Goal: Book appointment/travel/reservation

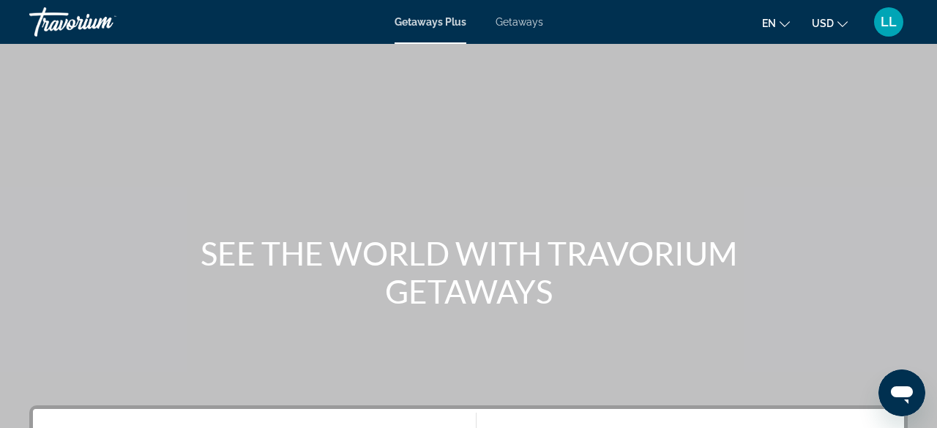
click at [426, 23] on span "Getaways Plus" at bounding box center [431, 22] width 72 height 12
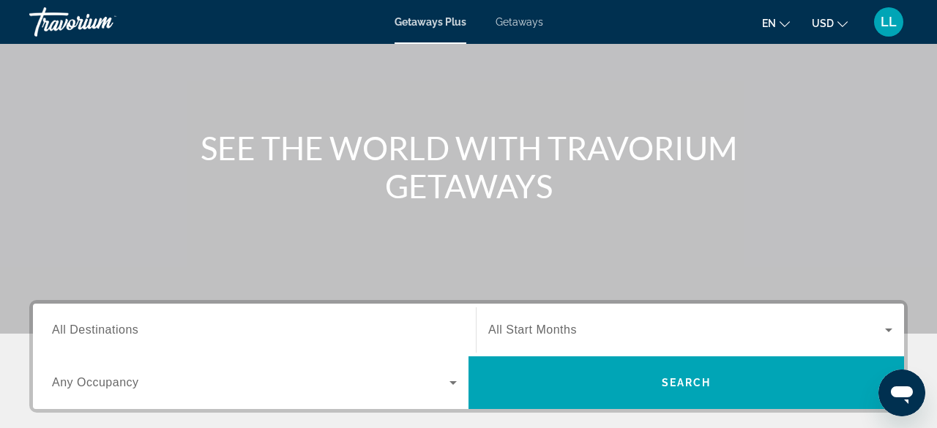
scroll to position [155, 0]
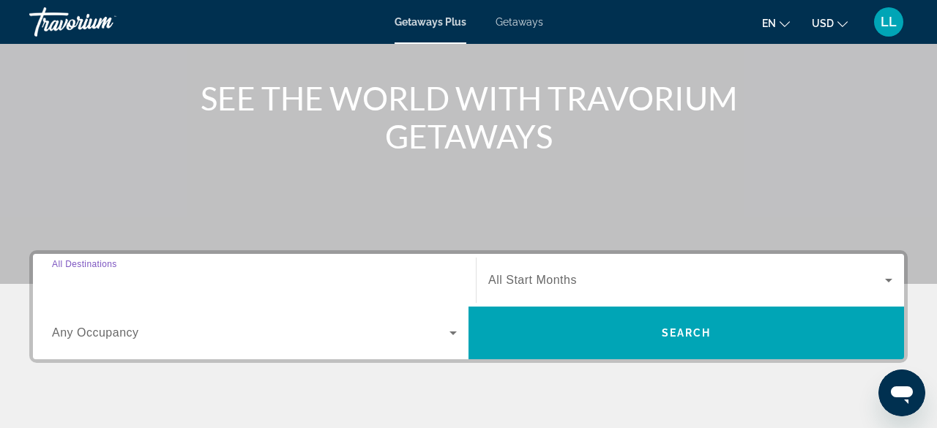
click at [196, 278] on input "Destination All Destinations" at bounding box center [254, 281] width 405 height 18
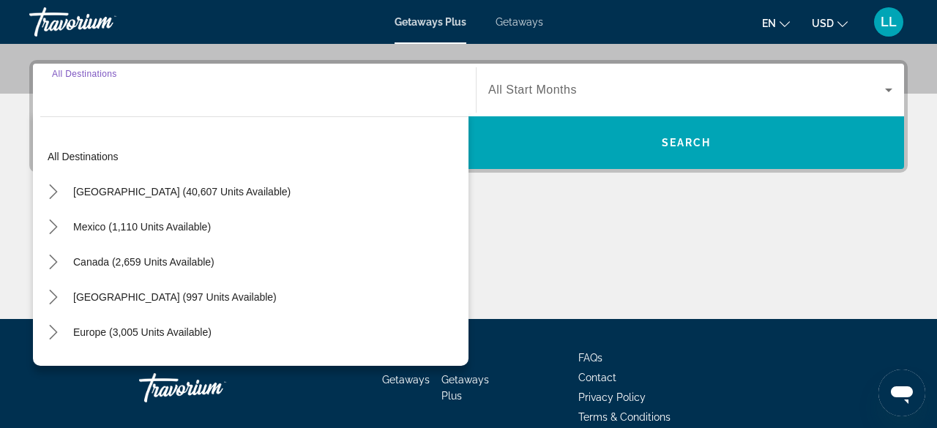
scroll to position [357, 0]
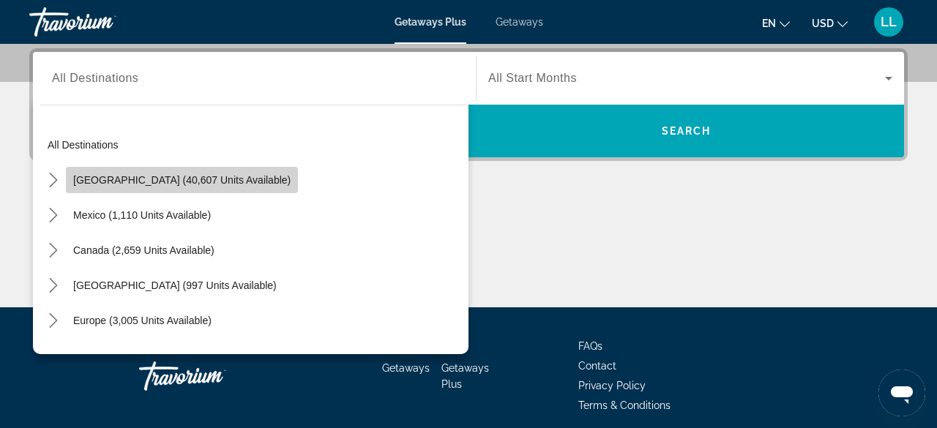
click at [193, 174] on span "[GEOGRAPHIC_DATA] (40,607 units available)" at bounding box center [181, 180] width 217 height 12
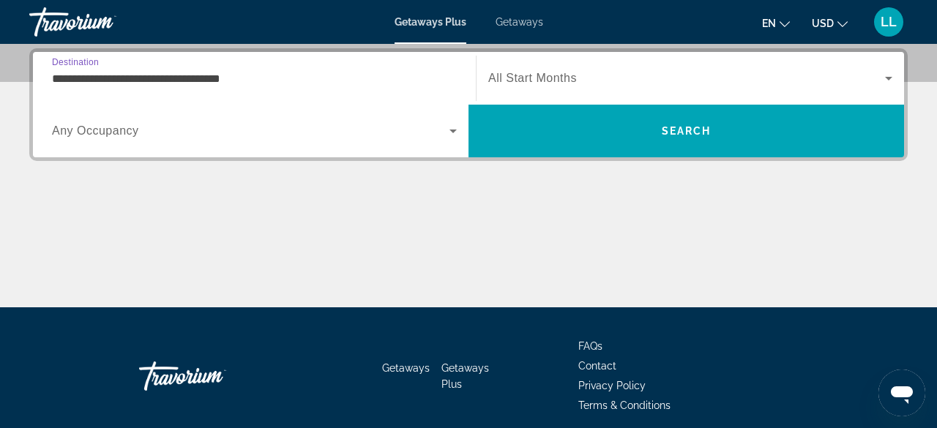
click at [237, 83] on input "**********" at bounding box center [254, 79] width 405 height 18
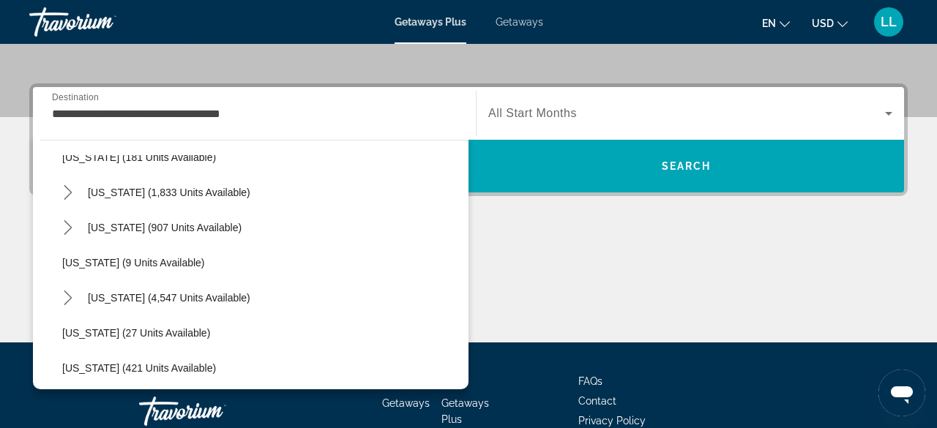
scroll to position [139, 0]
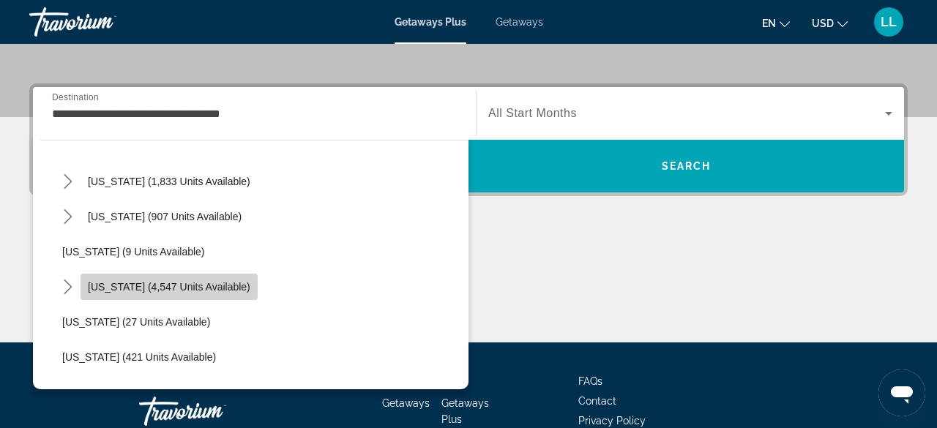
click at [193, 291] on span "Select destination: Florida (4,547 units available)" at bounding box center [169, 286] width 177 height 35
type input "**********"
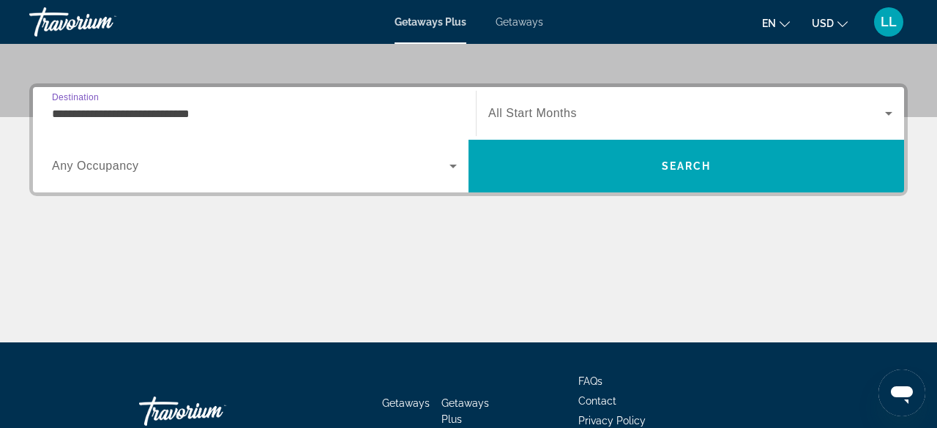
scroll to position [357, 0]
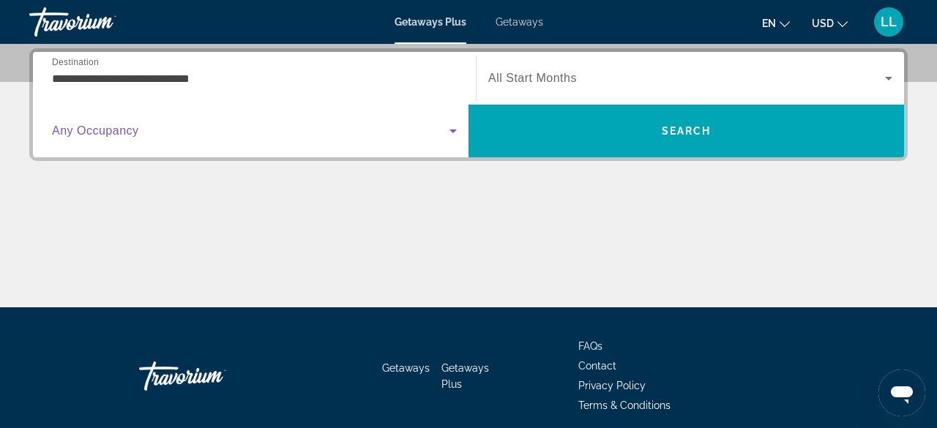
click at [187, 130] on span "Search widget" at bounding box center [251, 131] width 398 height 18
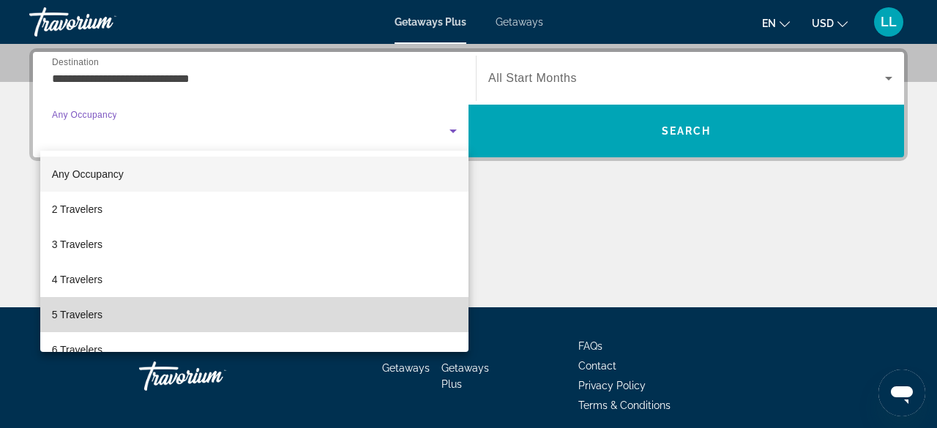
click at [78, 301] on mat-option "5 Travelers" at bounding box center [254, 314] width 428 height 35
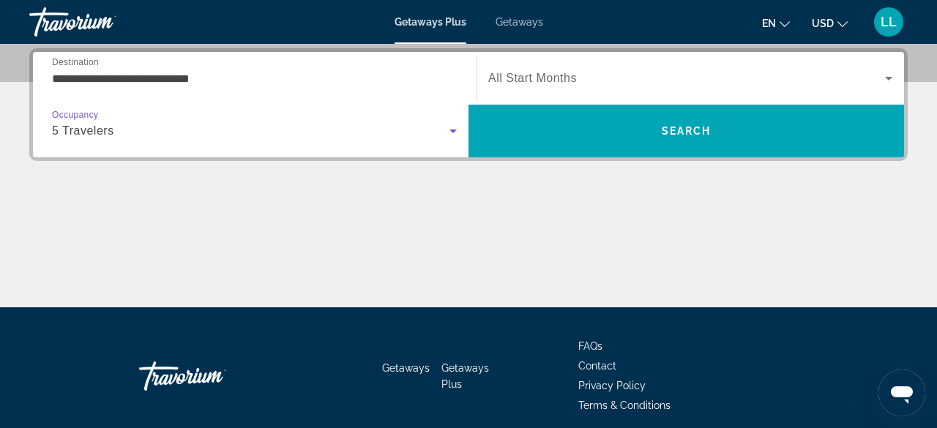
click at [595, 83] on span "Search widget" at bounding box center [686, 79] width 397 height 18
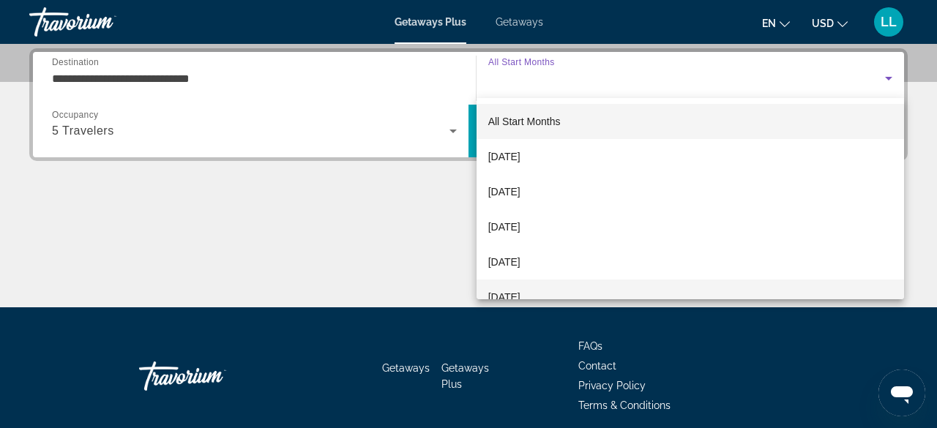
click at [521, 289] on span "[DATE]" at bounding box center [504, 298] width 32 height 18
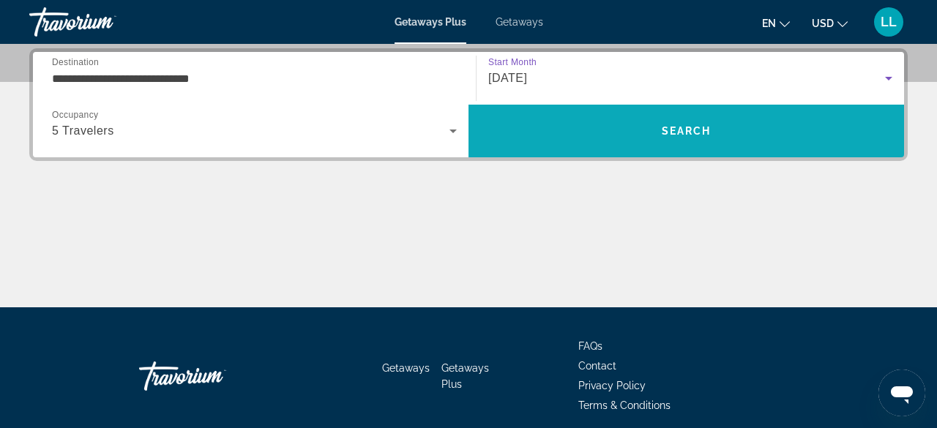
click at [622, 116] on span "Search" at bounding box center [687, 130] width 436 height 35
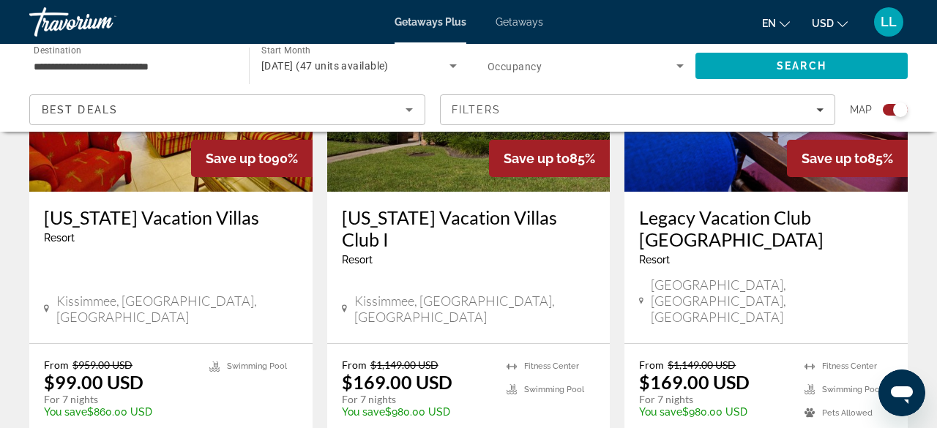
scroll to position [2315, 0]
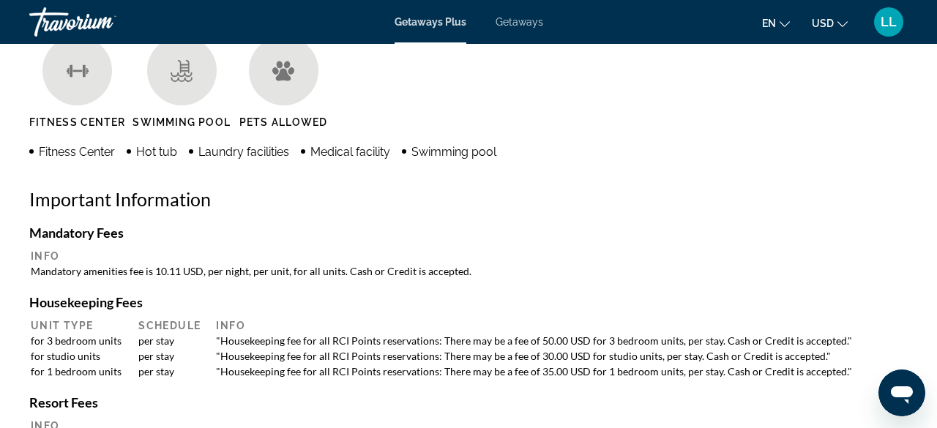
scroll to position [1472, 0]
